Goal: Information Seeking & Learning: Learn about a topic

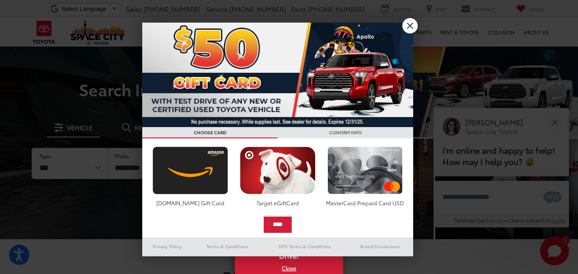
click at [413, 24] on link "X" at bounding box center [409, 25] width 15 height 15
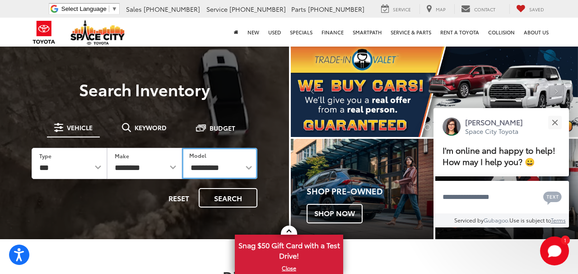
select select "**********"
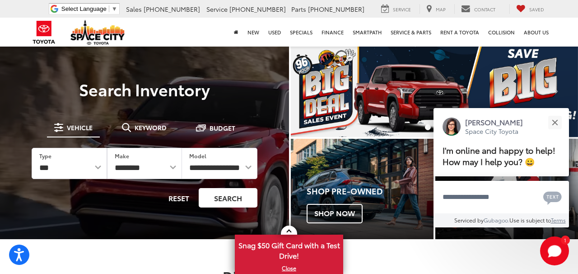
click at [215, 197] on button "Search" at bounding box center [228, 197] width 59 height 19
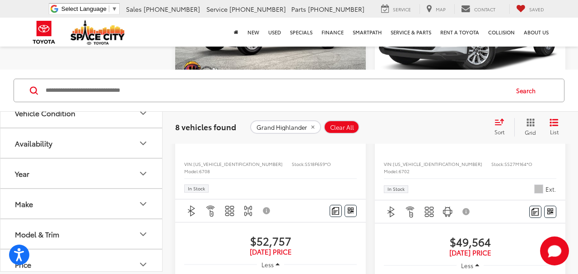
click at [232, 144] on span "Toyota Grand Highlander" at bounding box center [243, 139] width 87 height 10
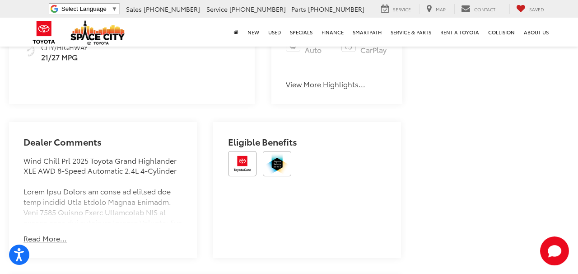
scroll to position [566, 0]
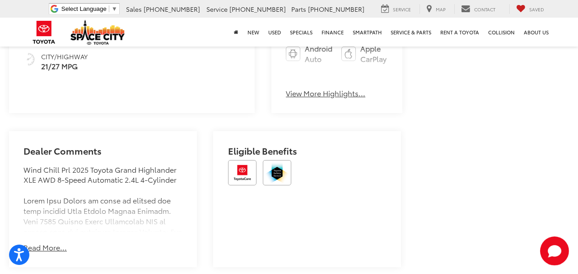
click at [309, 98] on button "View More Highlights..." at bounding box center [325, 93] width 79 height 10
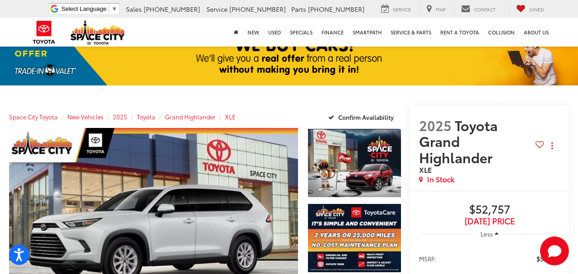
scroll to position [11, 0]
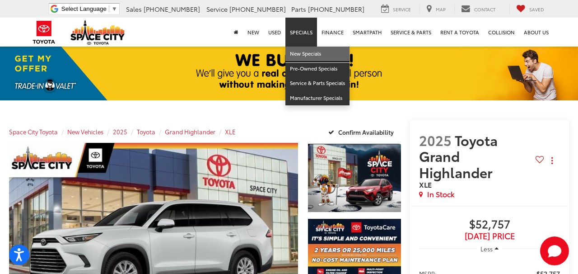
click at [285, 61] on link "New Specials" at bounding box center [317, 53] width 64 height 15
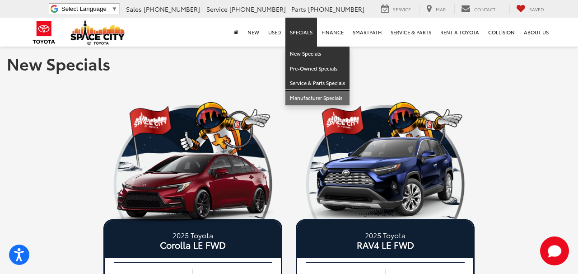
click at [285, 105] on link "Manufacturer Specials" at bounding box center [317, 98] width 64 height 14
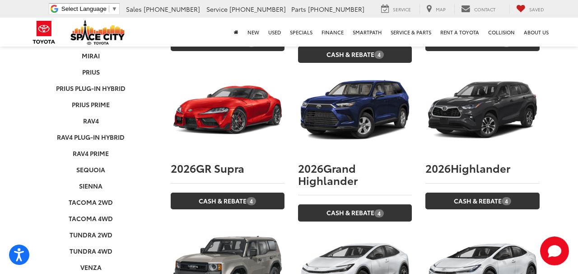
scroll to position [358, 0]
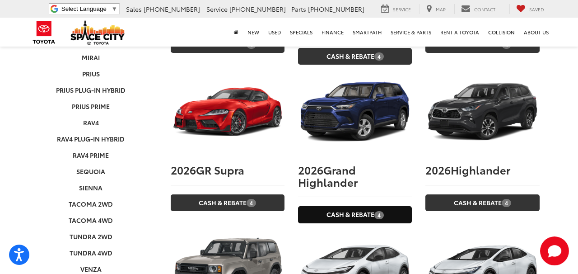
click at [350, 206] on link "Cash & Rebate 4" at bounding box center [355, 214] width 114 height 17
